Goal: Task Accomplishment & Management: Complete application form

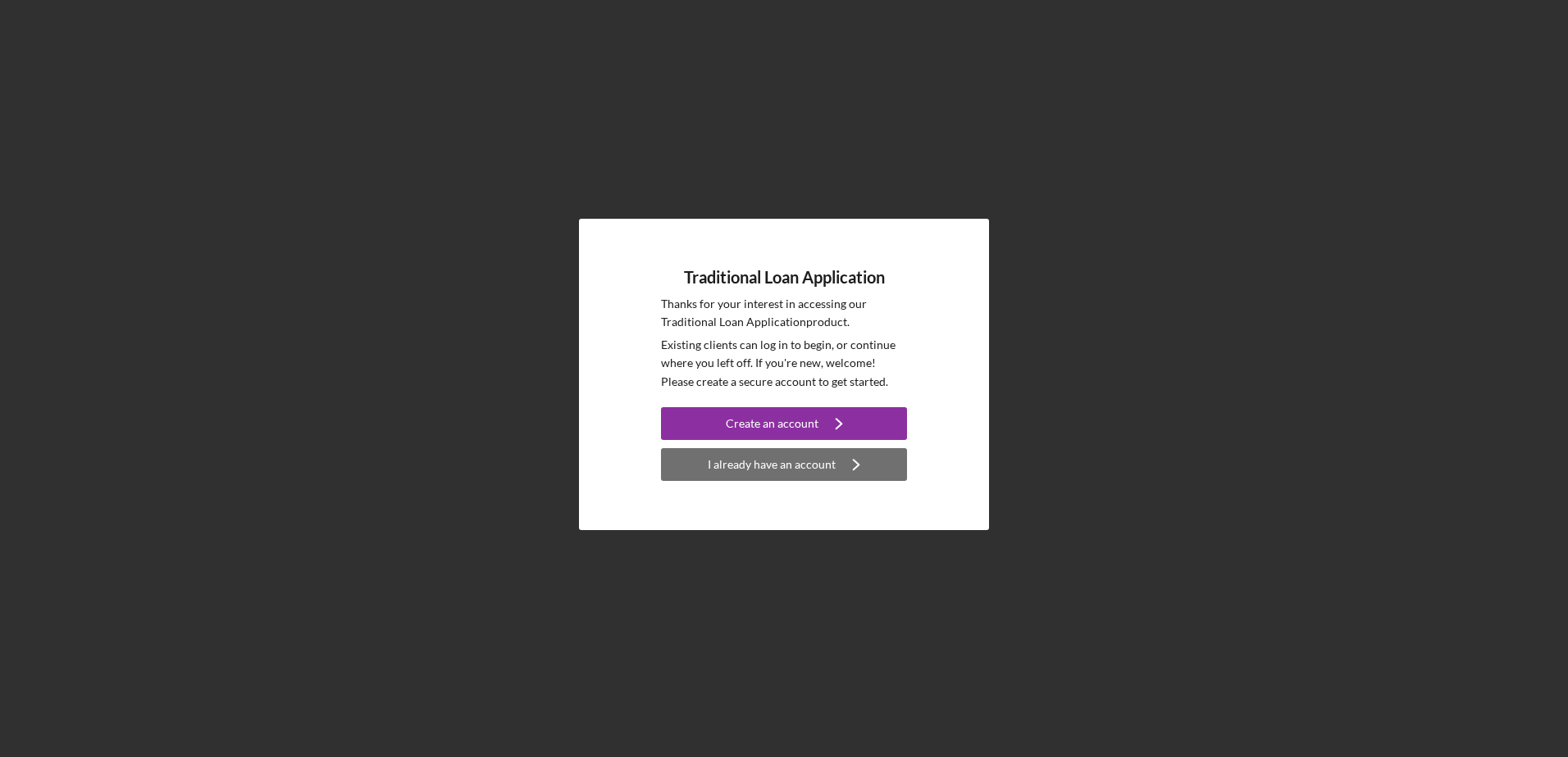
click at [781, 462] on div "I already have an account" at bounding box center [771, 465] width 128 height 33
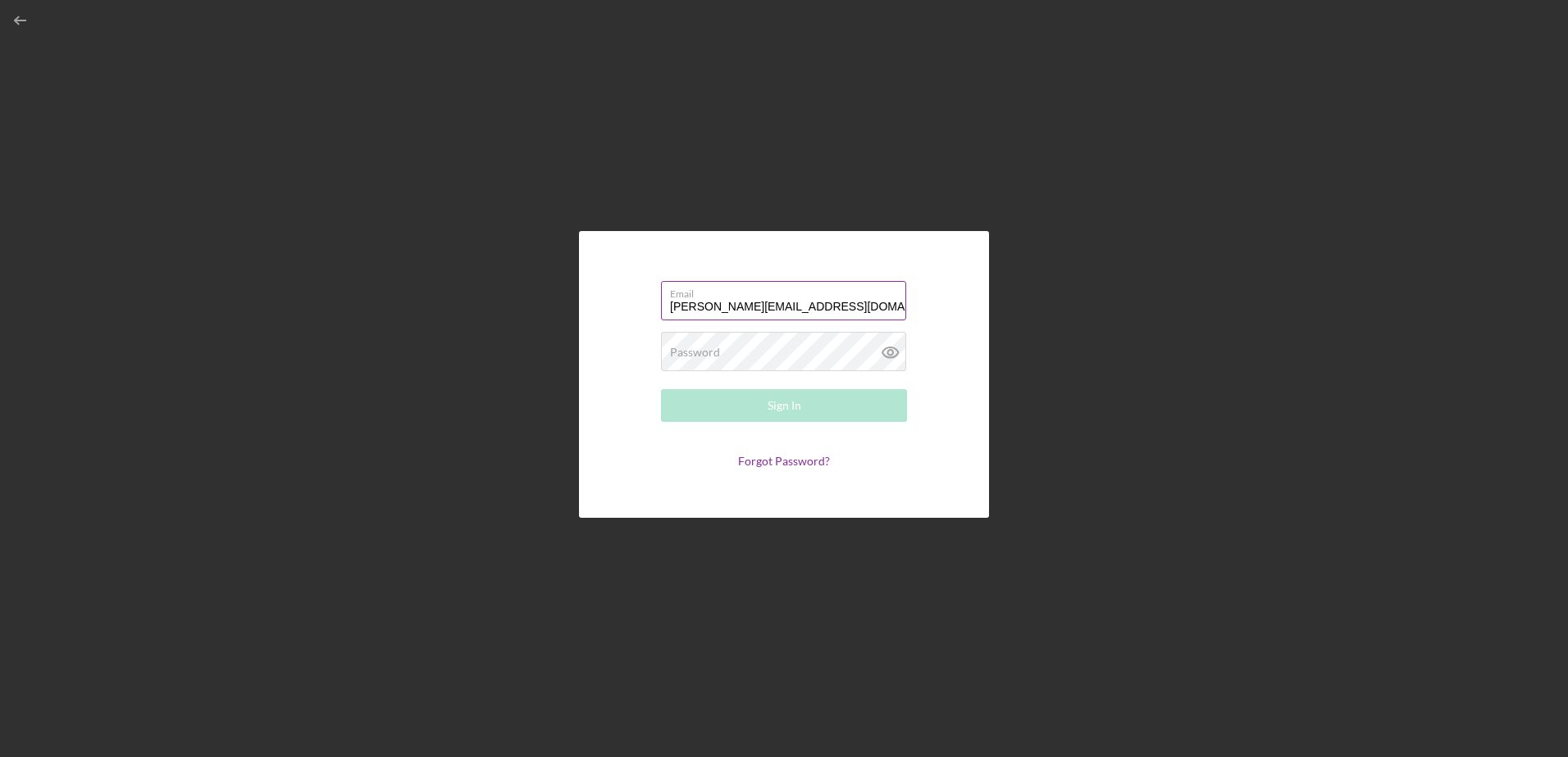
type input "[PERSON_NAME][EMAIL_ADDRESS][DOMAIN_NAME]"
click at [661, 389] on button "Sign In" at bounding box center [784, 406] width 246 height 33
